Goal: Transaction & Acquisition: Purchase product/service

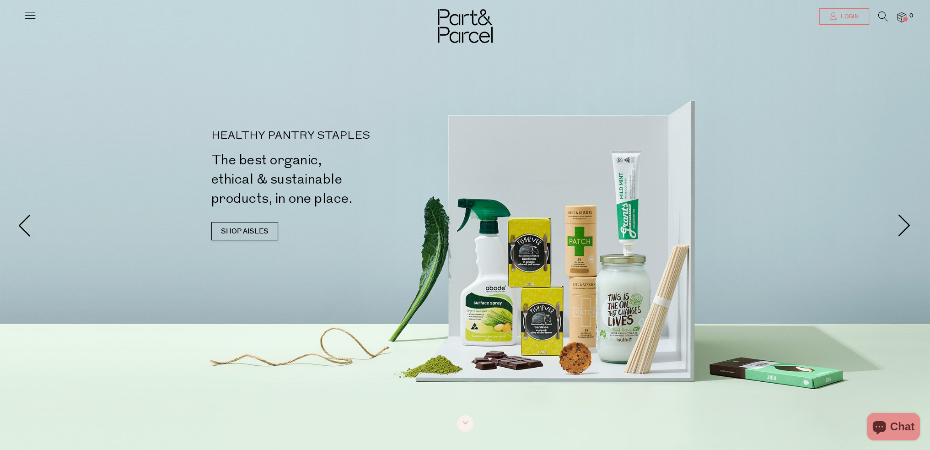
type input "[EMAIL_ADDRESS][DOMAIN_NAME]"
click at [834, 18] on icon at bounding box center [833, 15] width 7 height 7
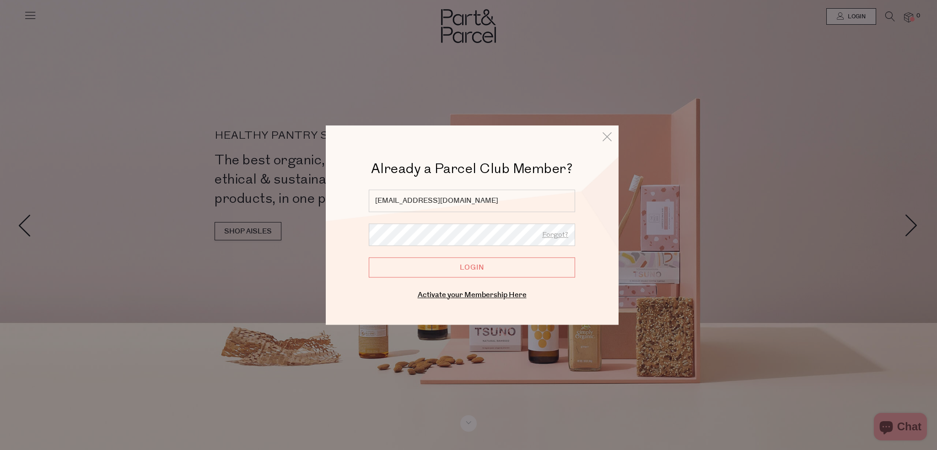
click at [462, 267] on input "Login" at bounding box center [472, 267] width 206 height 20
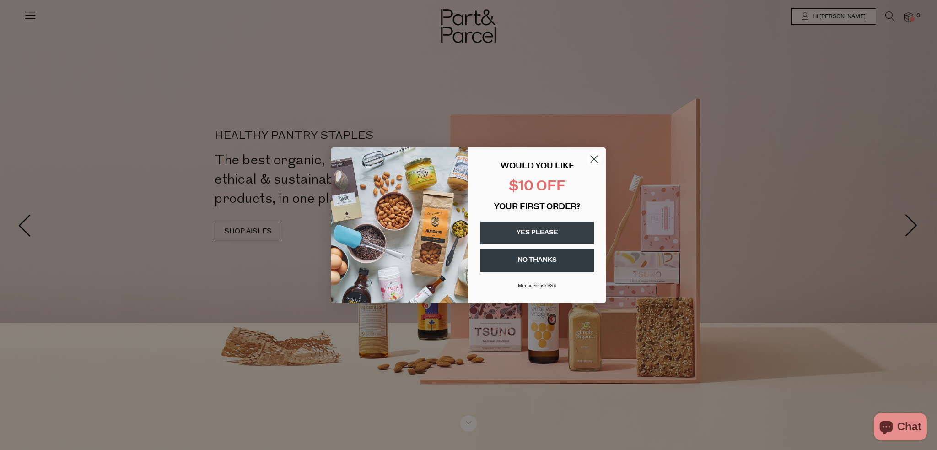
click at [596, 157] on circle "Close dialog" at bounding box center [594, 158] width 15 height 15
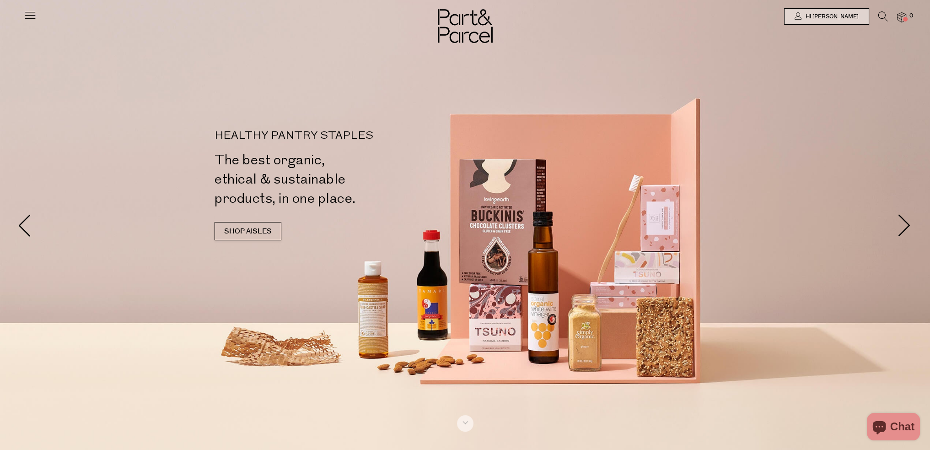
click at [883, 14] on icon at bounding box center [884, 16] width 10 height 10
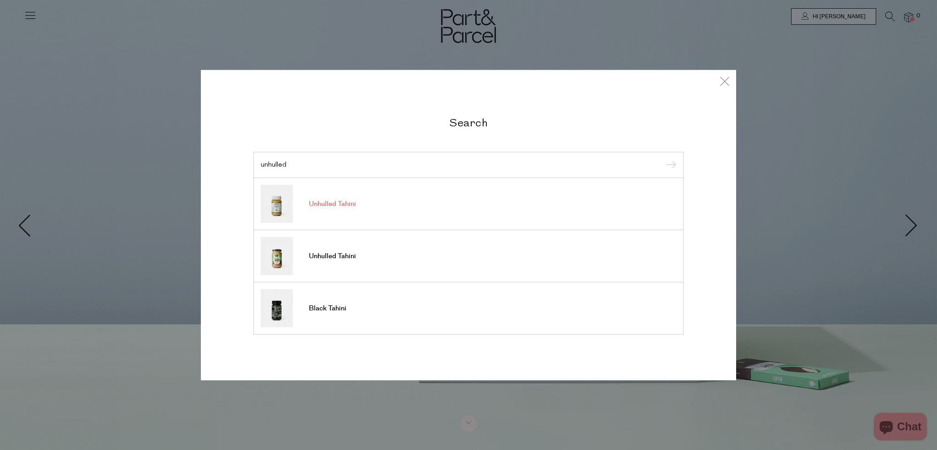
type input "unhulled"
click at [327, 205] on span "Unhulled Tahini" at bounding box center [332, 203] width 47 height 9
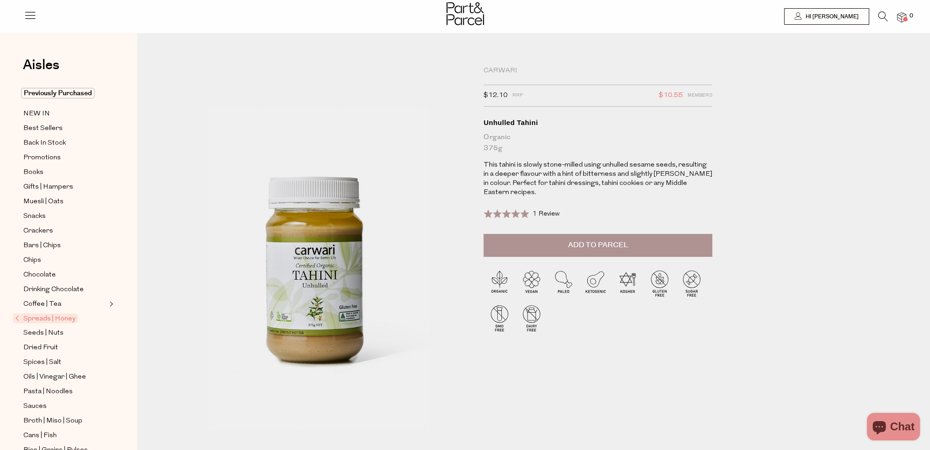
click at [54, 318] on span "Spreads | Honey" at bounding box center [45, 318] width 65 height 10
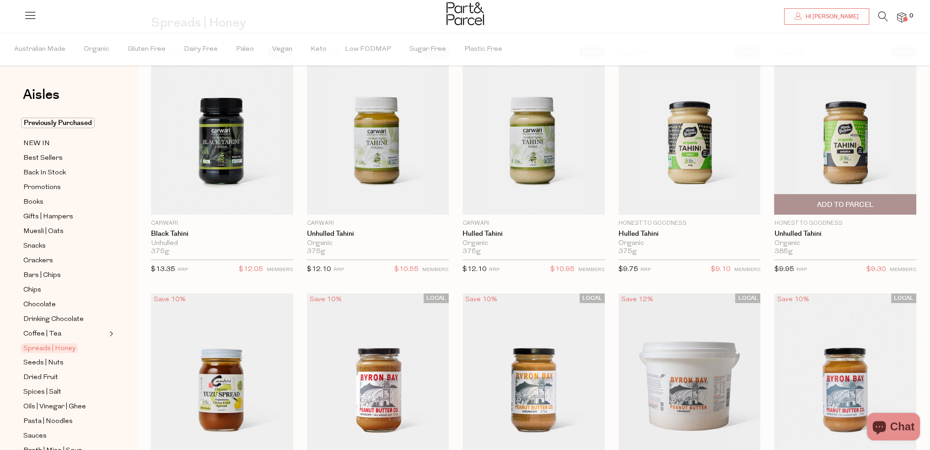
scroll to position [46, 0]
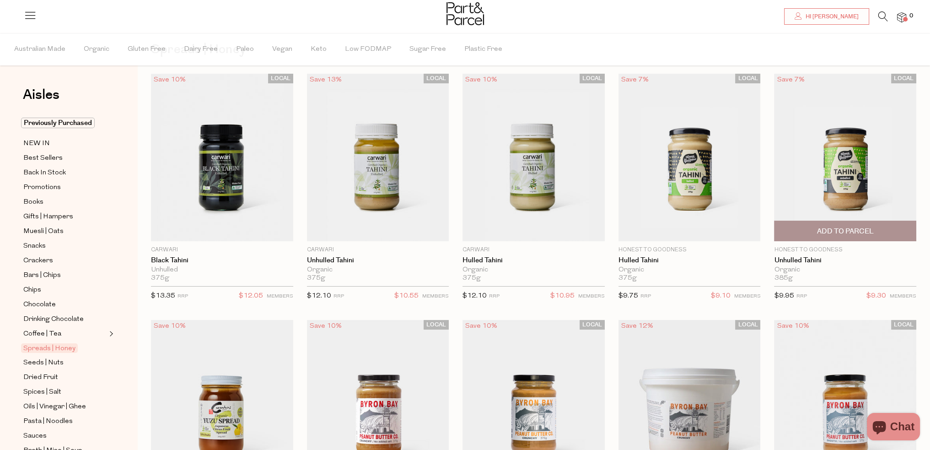
click at [849, 232] on span "Add To Parcel" at bounding box center [845, 231] width 57 height 10
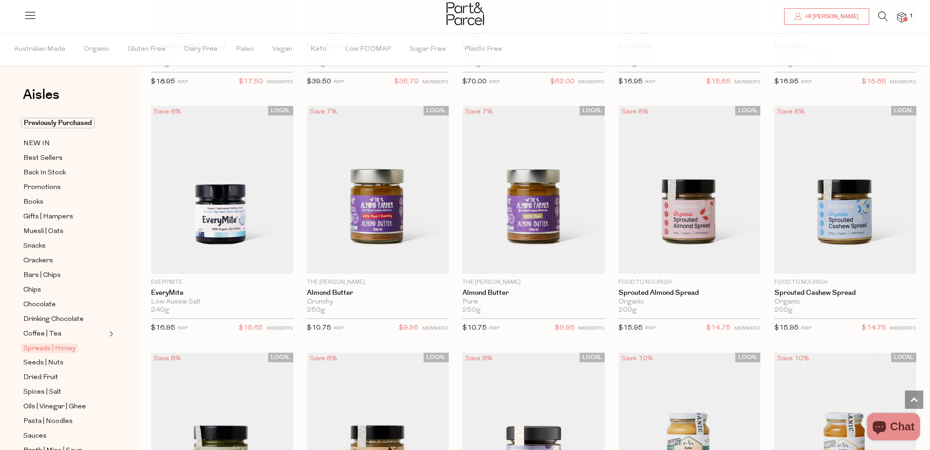
scroll to position [1235, 0]
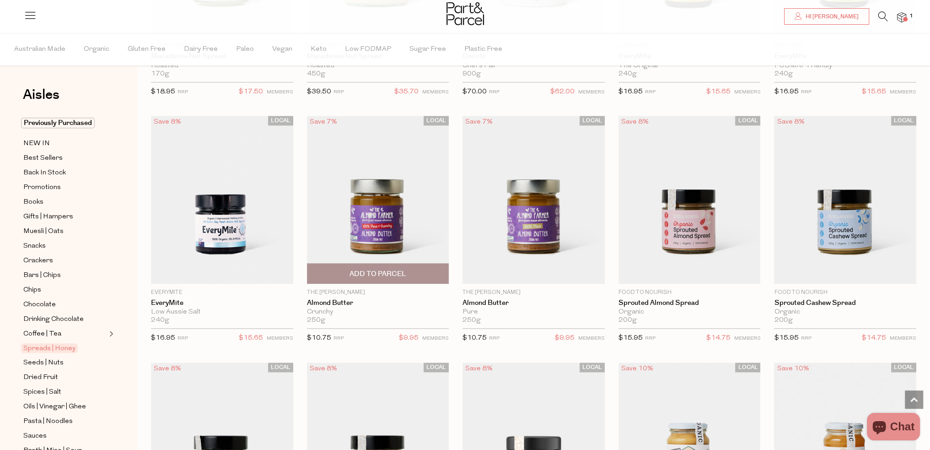
click at [380, 269] on span "Add To Parcel" at bounding box center [378, 274] width 57 height 10
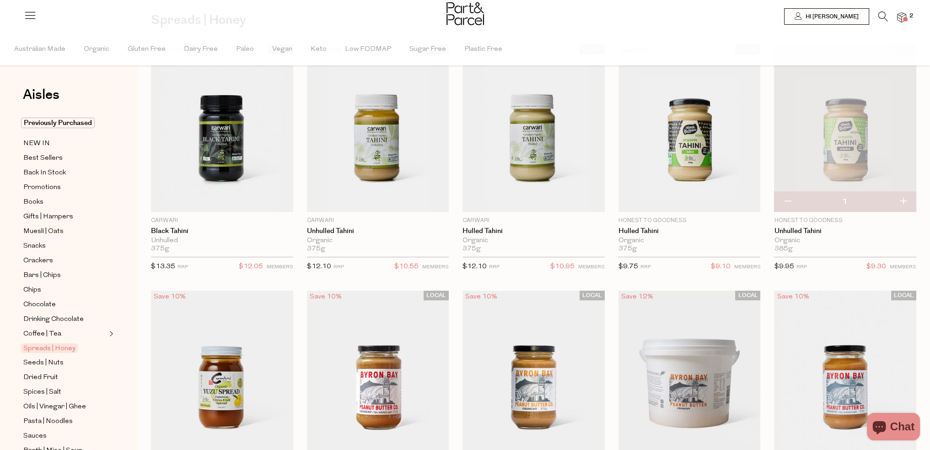
scroll to position [0, 0]
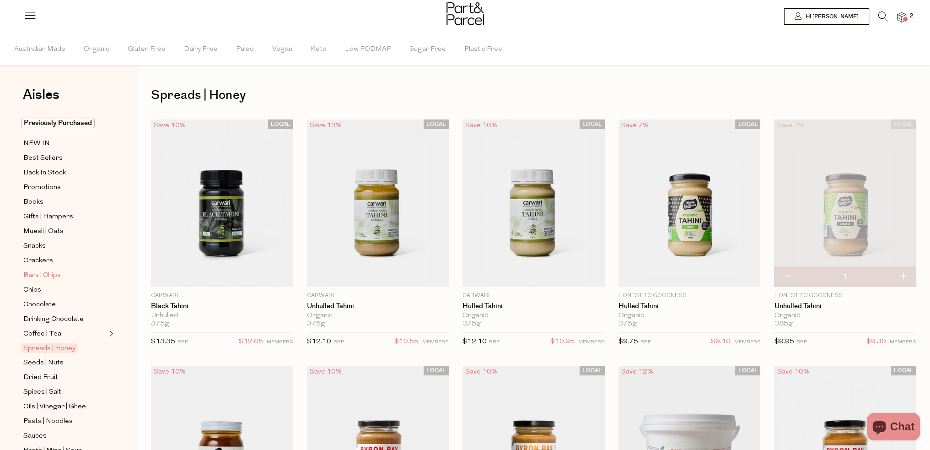
click at [51, 277] on span "Bars | Chips" at bounding box center [42, 275] width 38 height 11
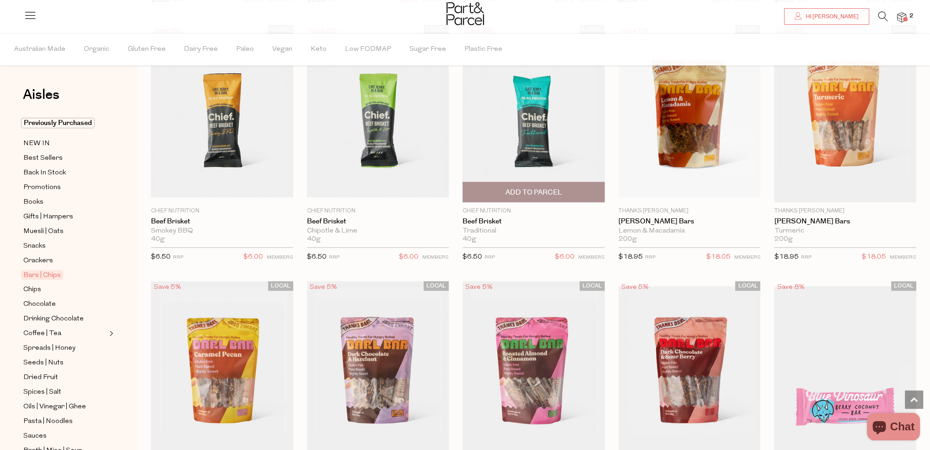
scroll to position [1098, 0]
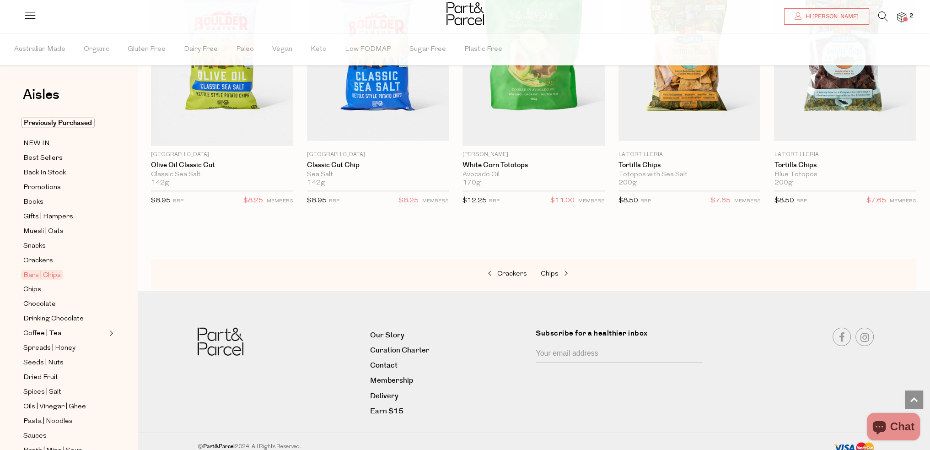
scroll to position [3396, 0]
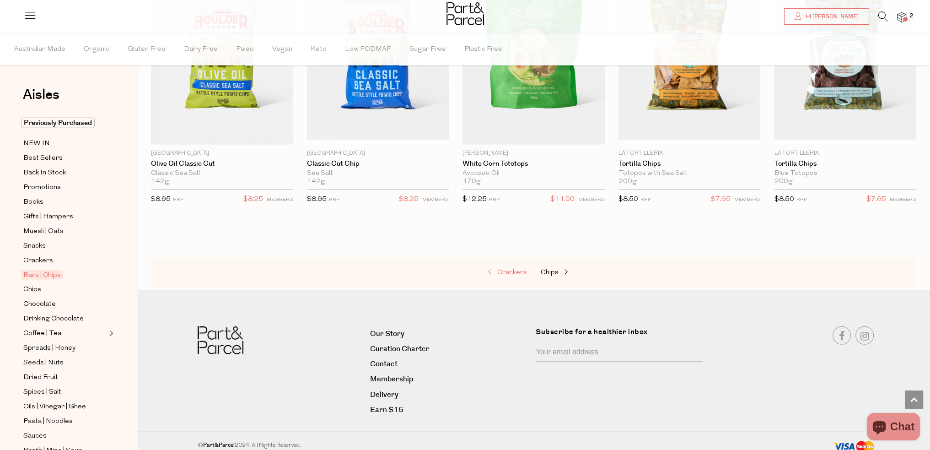
click at [515, 269] on span "Crackers" at bounding box center [512, 272] width 30 height 7
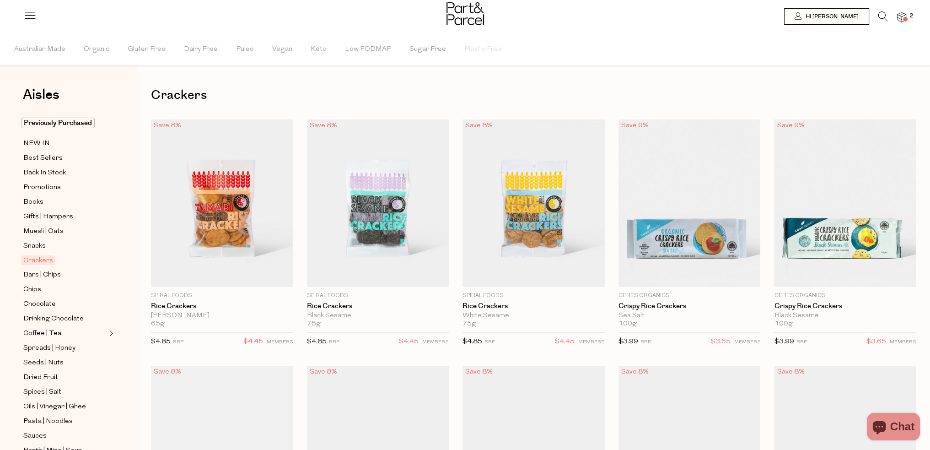
click at [880, 14] on icon at bounding box center [884, 16] width 10 height 10
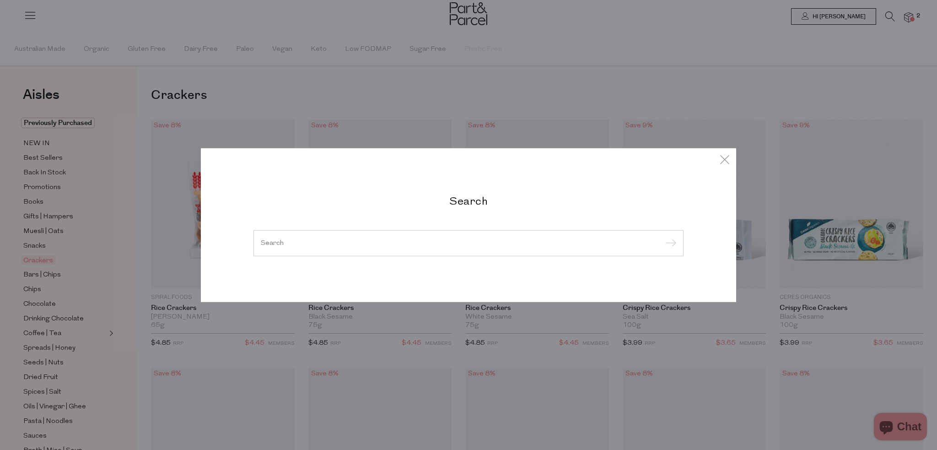
click at [119, 185] on div "Search" at bounding box center [468, 225] width 937 height 450
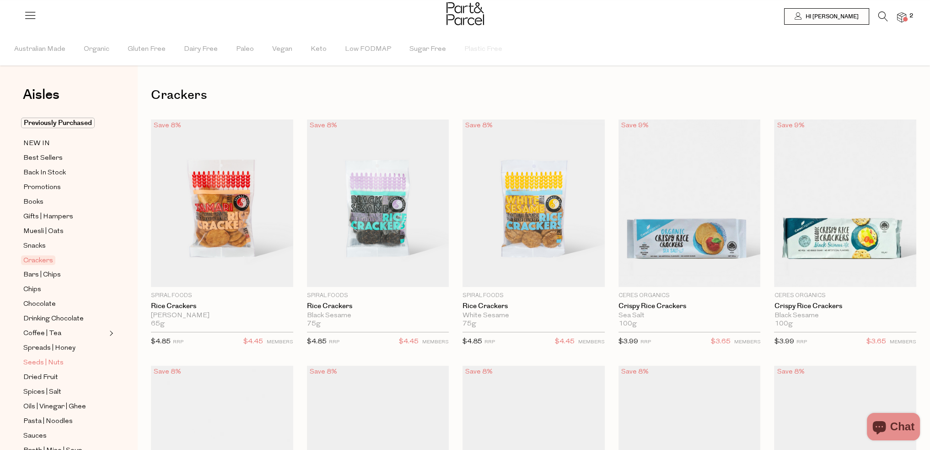
click at [56, 359] on span "Seeds | Nuts" at bounding box center [43, 362] width 40 height 11
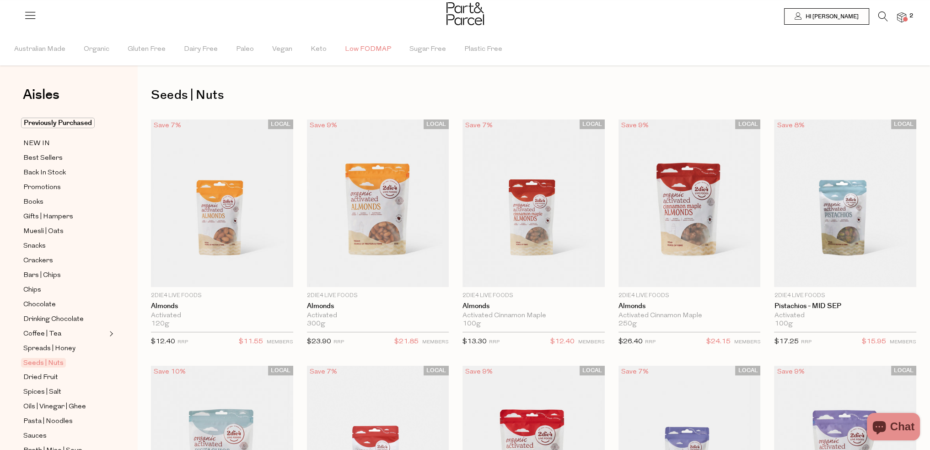
click at [366, 51] on span "Low FODMAP" at bounding box center [368, 49] width 46 height 32
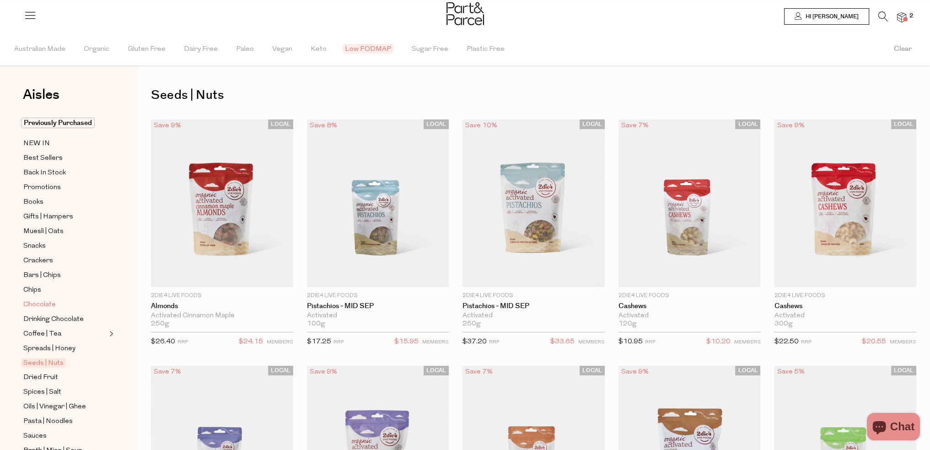
click at [35, 302] on span "Chocolate" at bounding box center [39, 304] width 32 height 11
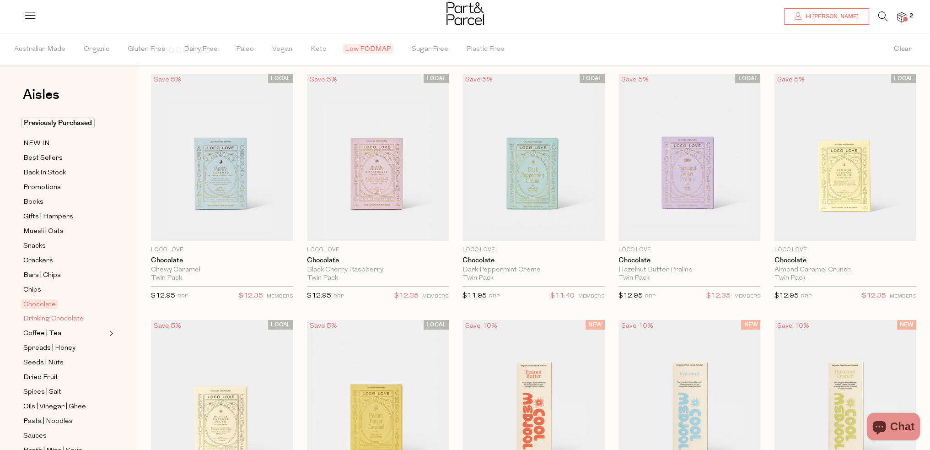
scroll to position [137, 0]
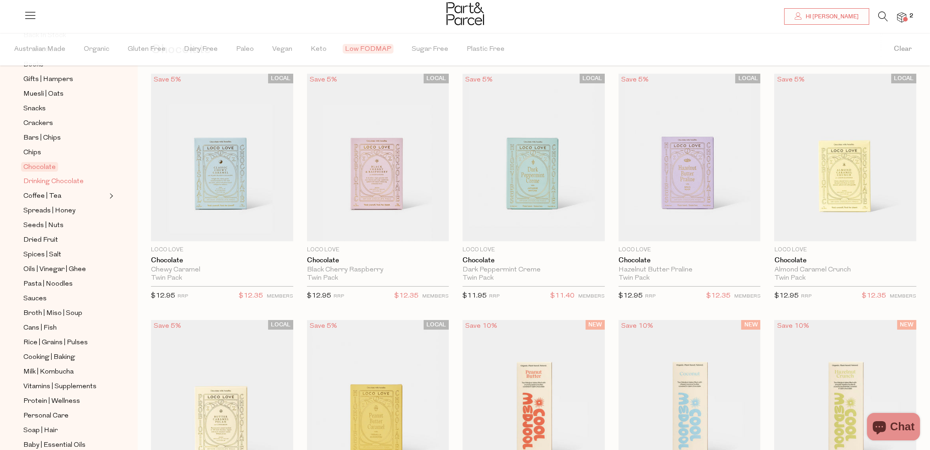
click at [49, 181] on span "Drinking Chocolate" at bounding box center [53, 181] width 60 height 11
